Goal: Contribute content

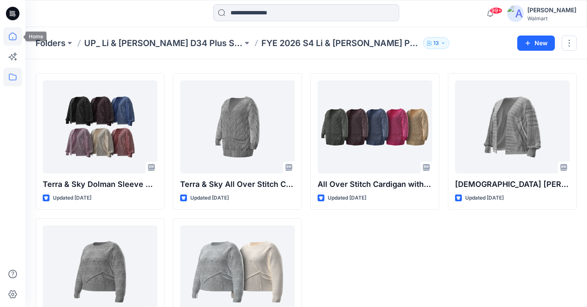
click at [12, 36] on icon at bounding box center [12, 36] width 19 height 19
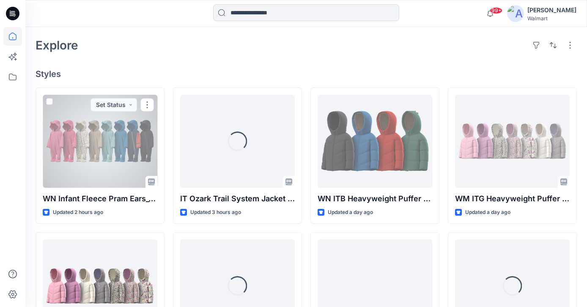
scroll to position [200, 0]
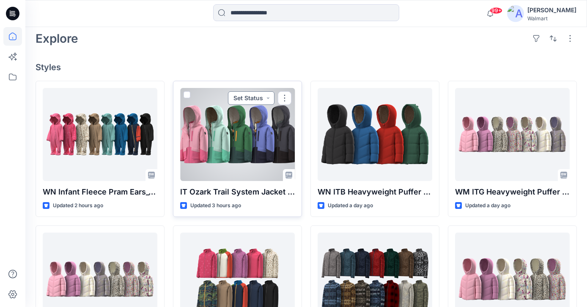
click at [267, 97] on button "Set Status" at bounding box center [251, 98] width 47 height 14
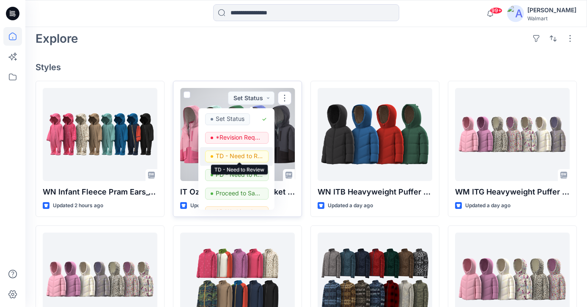
click at [241, 154] on p "TD - Need to Review" at bounding box center [239, 156] width 47 height 11
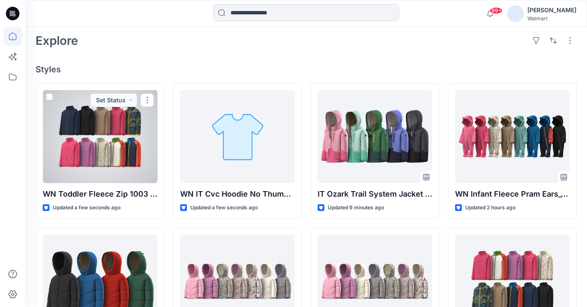
scroll to position [203, 0]
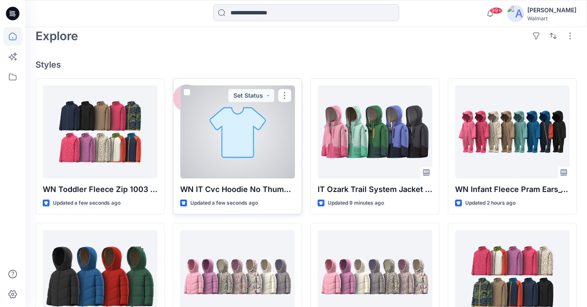
click at [233, 186] on p "WN IT Cvc Hoodie No Thumb_1003 NEW" at bounding box center [237, 189] width 115 height 12
click at [233, 187] on p "WN IT Cvc Hoodie No Thumb_1003 NEW" at bounding box center [237, 189] width 115 height 12
click at [238, 177] on div at bounding box center [237, 131] width 115 height 93
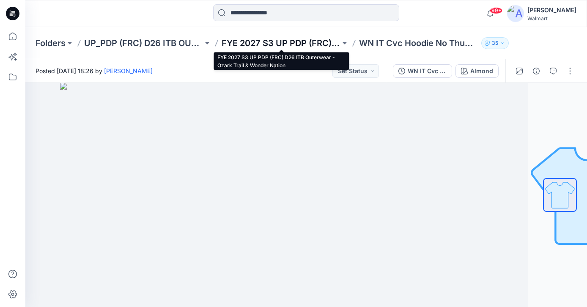
click at [282, 41] on p "FYE 2027 S3 UP PDP (FRC) D26 ITB Outerwear - Ozark Trail & Wonder Nation" at bounding box center [281, 43] width 119 height 12
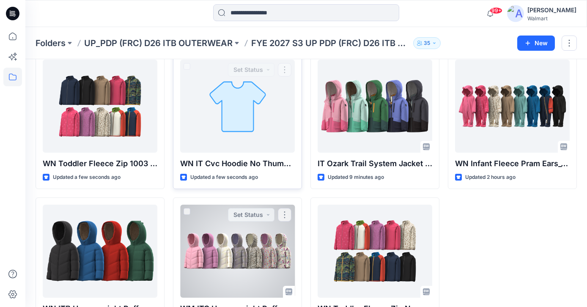
scroll to position [44, 0]
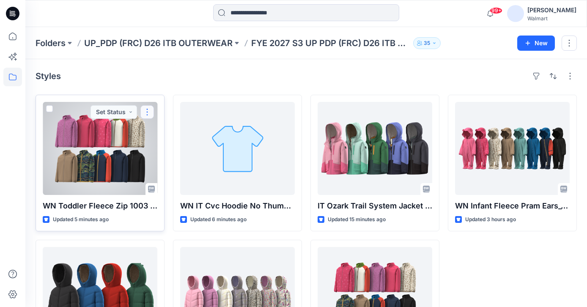
click at [150, 109] on button "button" at bounding box center [147, 112] width 14 height 14
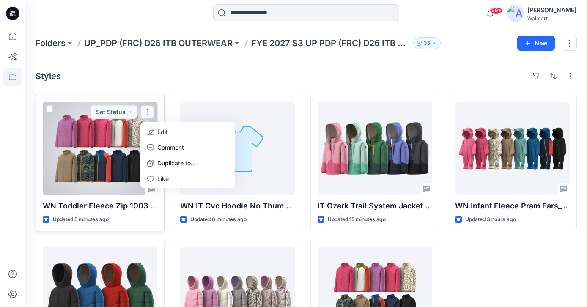
click at [153, 128] on button "Edit" at bounding box center [187, 132] width 91 height 16
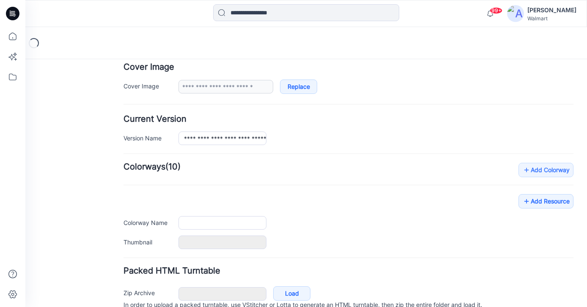
type input "**********"
type input "*********"
type input "**********"
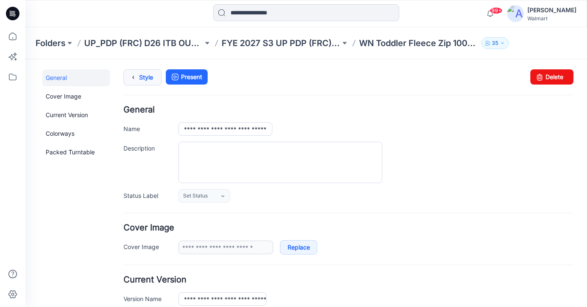
click at [144, 75] on link "Style" at bounding box center [142, 77] width 38 height 16
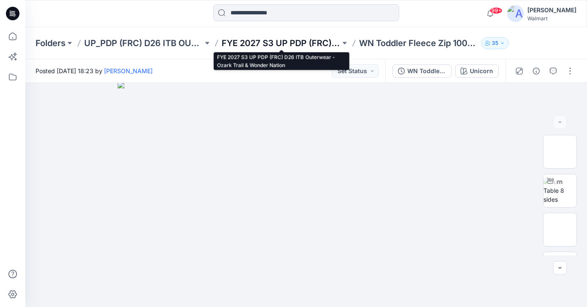
click at [276, 45] on p "FYE 2027 S3 UP PDP (FRC) D26 ITB Outerwear - Ozark Trail & Wonder Nation" at bounding box center [281, 43] width 119 height 12
